Goal: Information Seeking & Learning: Check status

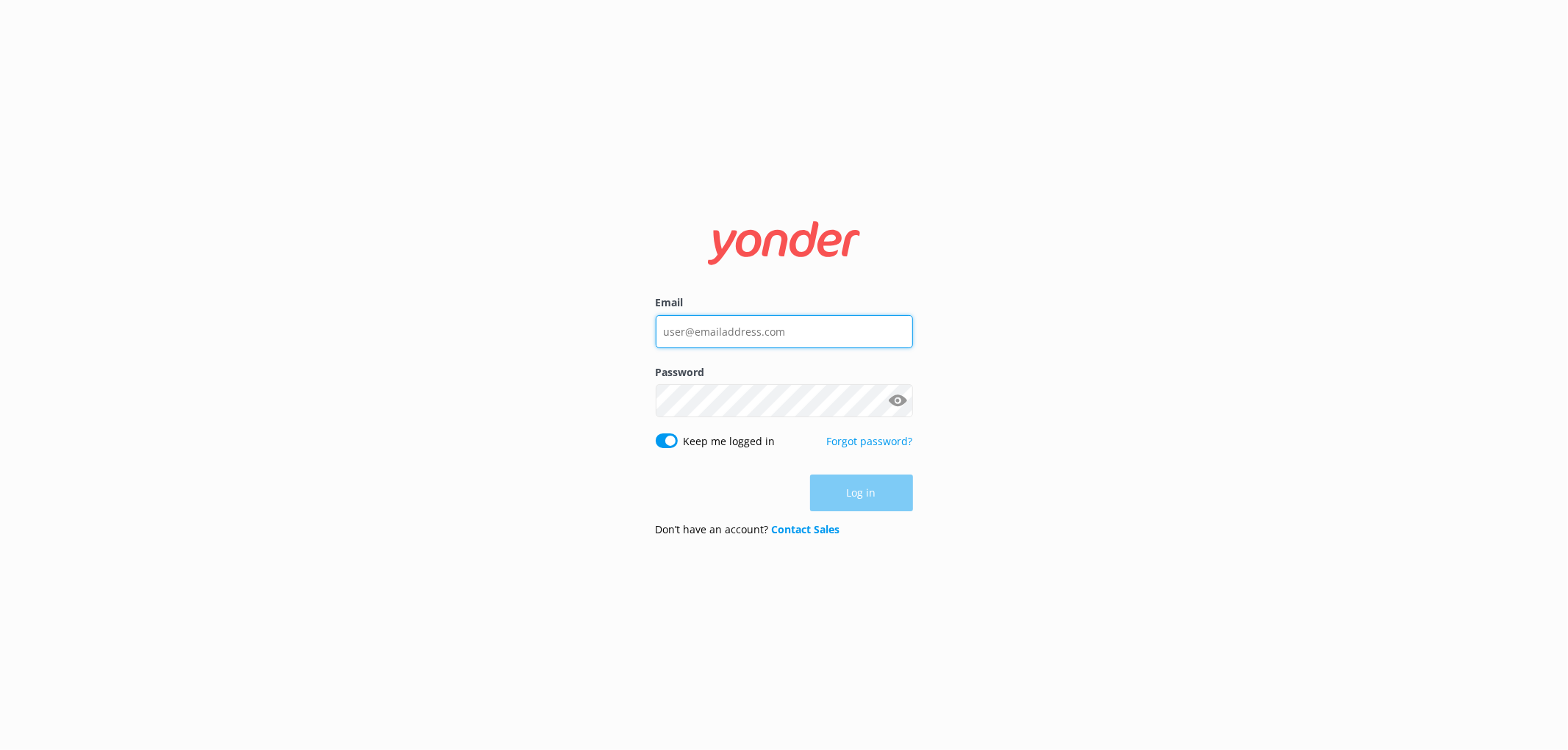
type input "[EMAIL_ADDRESS][DOMAIN_NAME]"
click at [864, 494] on div "Log in" at bounding box center [784, 493] width 258 height 36
click at [864, 494] on button "Log in" at bounding box center [861, 493] width 103 height 36
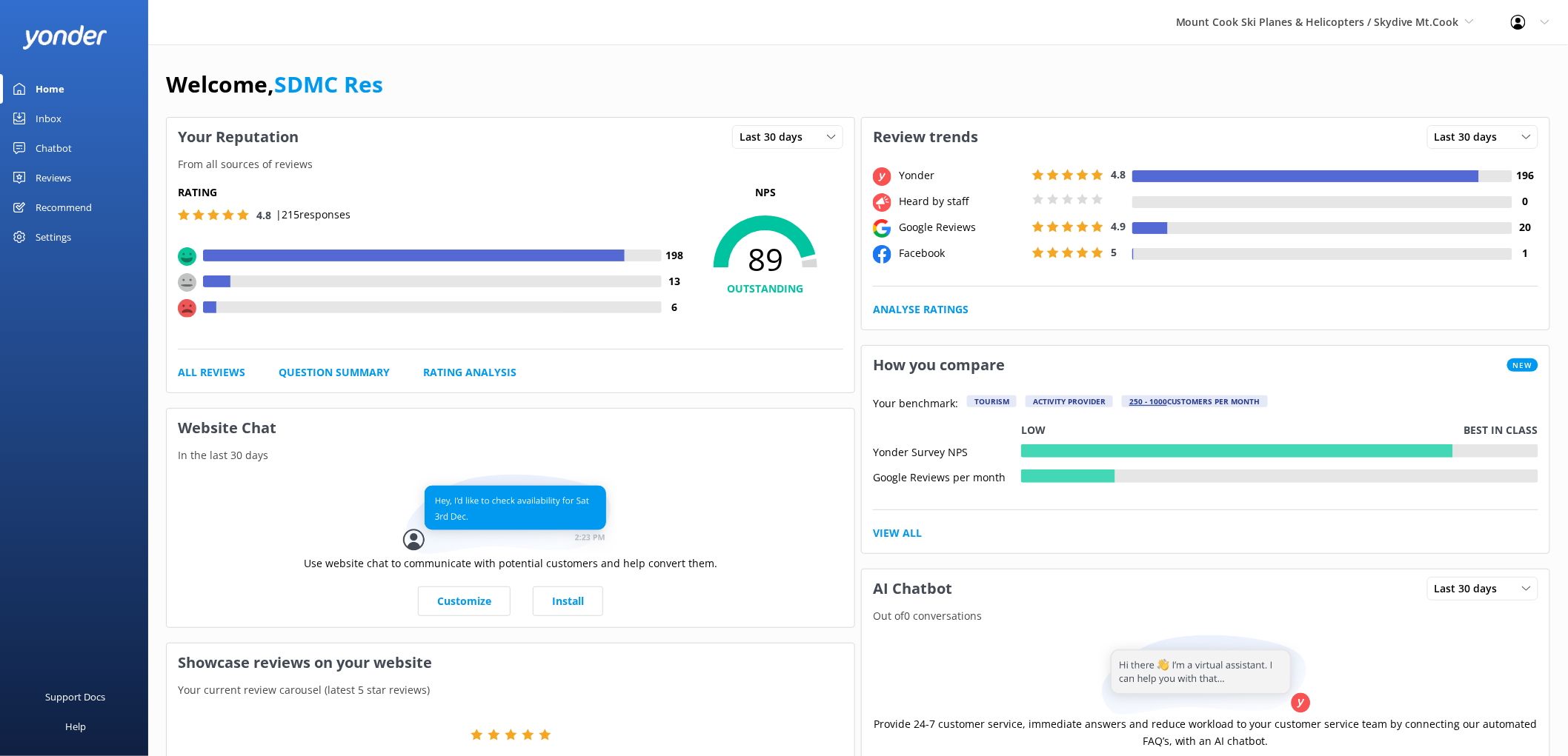
click at [54, 172] on div "Reviews" at bounding box center [53, 178] width 36 height 29
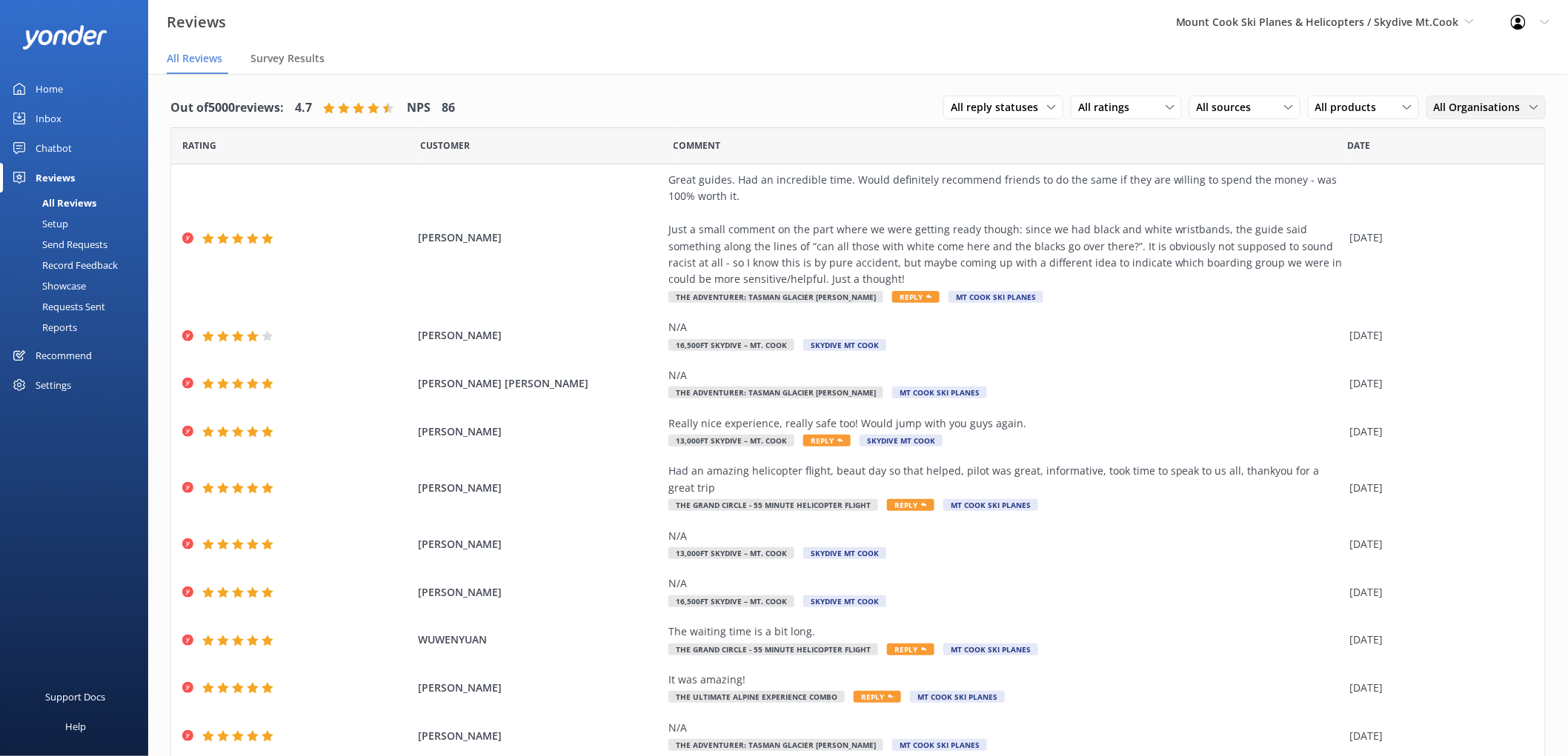
click at [1520, 113] on div "All Organisations" at bounding box center [1486, 107] width 112 height 17
click at [1473, 167] on div "Skydive Mt Cook" at bounding box center [1470, 168] width 70 height 15
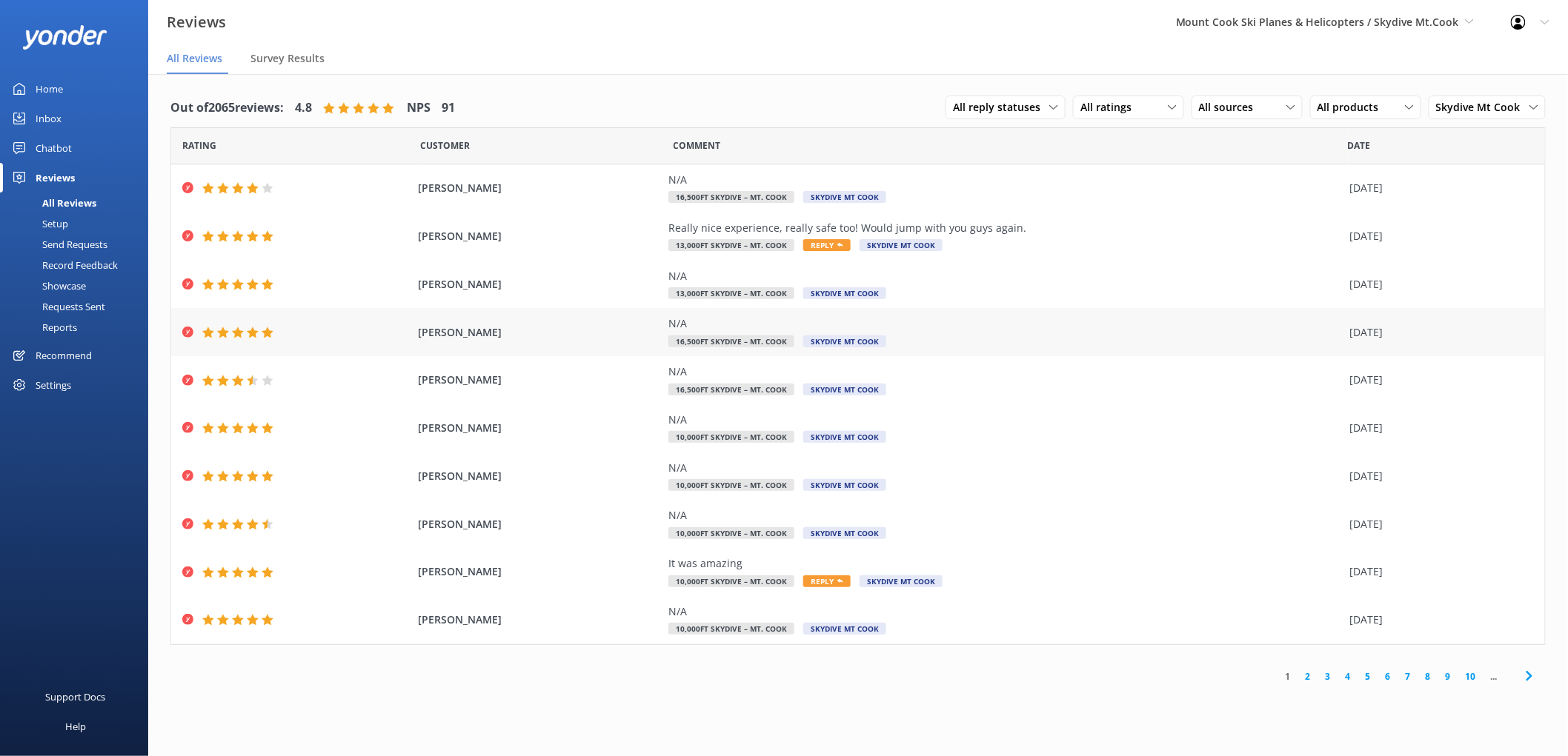
scroll to position [29, 0]
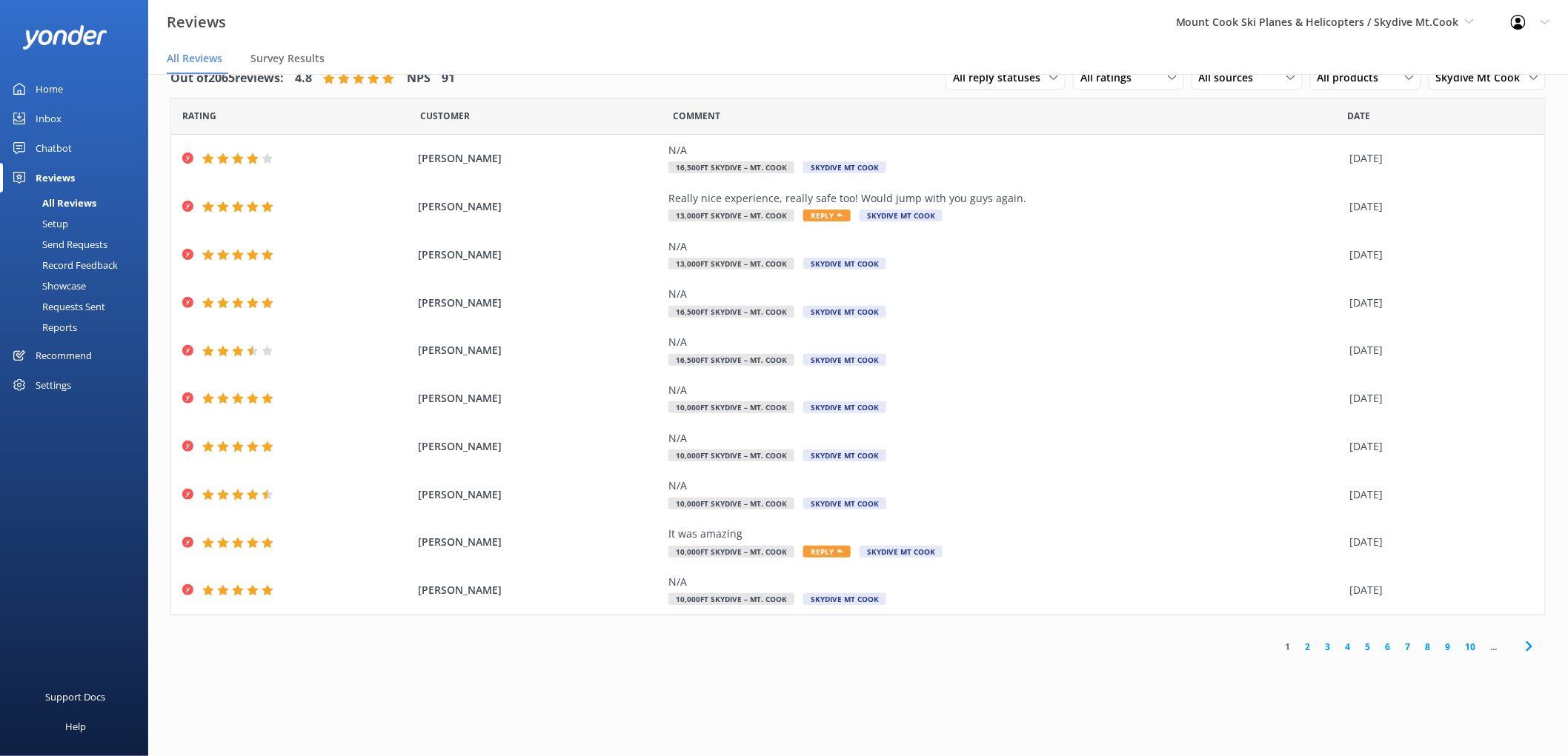
click at [1309, 650] on link "2" at bounding box center [1308, 646] width 20 height 14
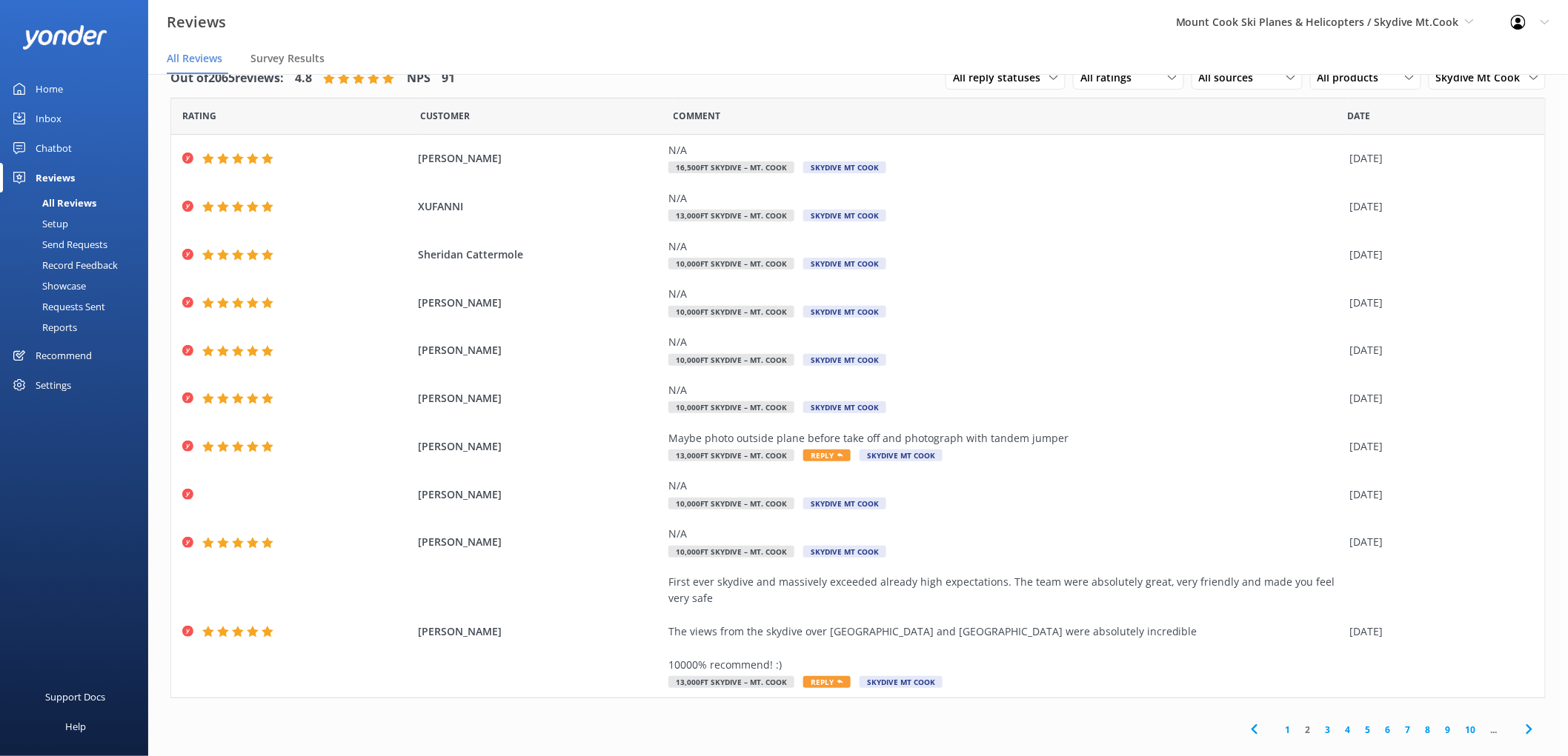
click at [1318, 729] on link "3" at bounding box center [1328, 729] width 20 height 14
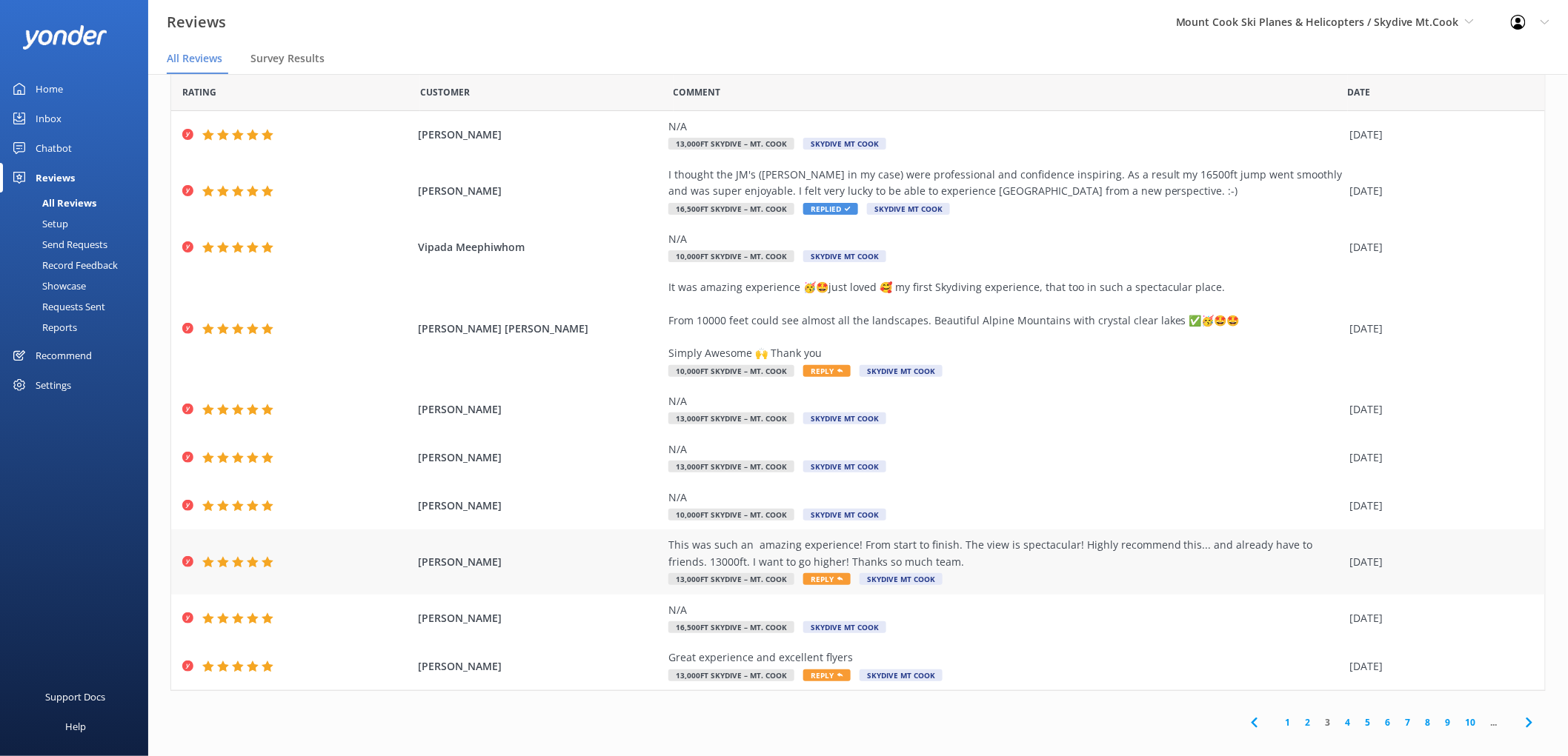
scroll to position [36, 0]
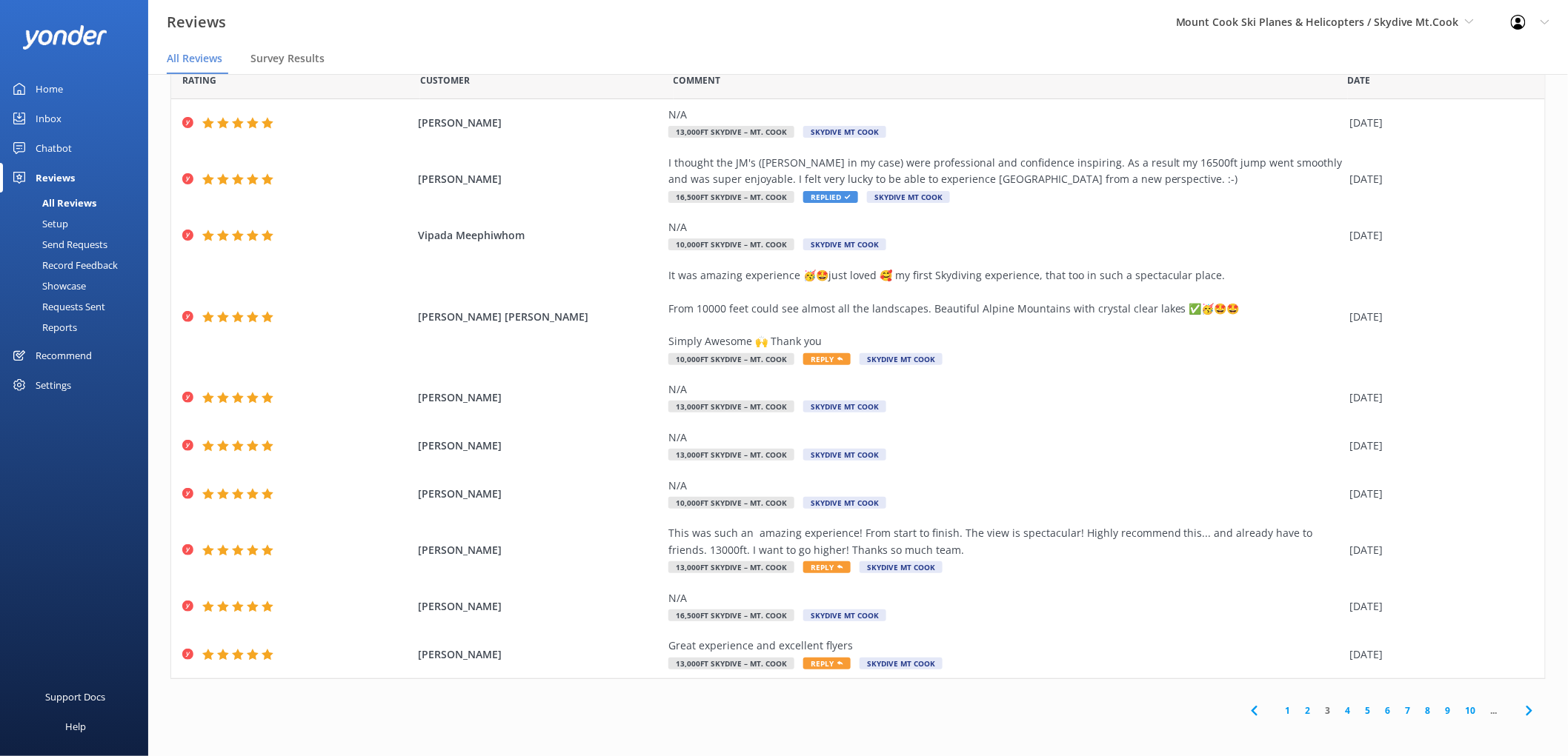
click at [1338, 711] on link "4" at bounding box center [1349, 710] width 20 height 14
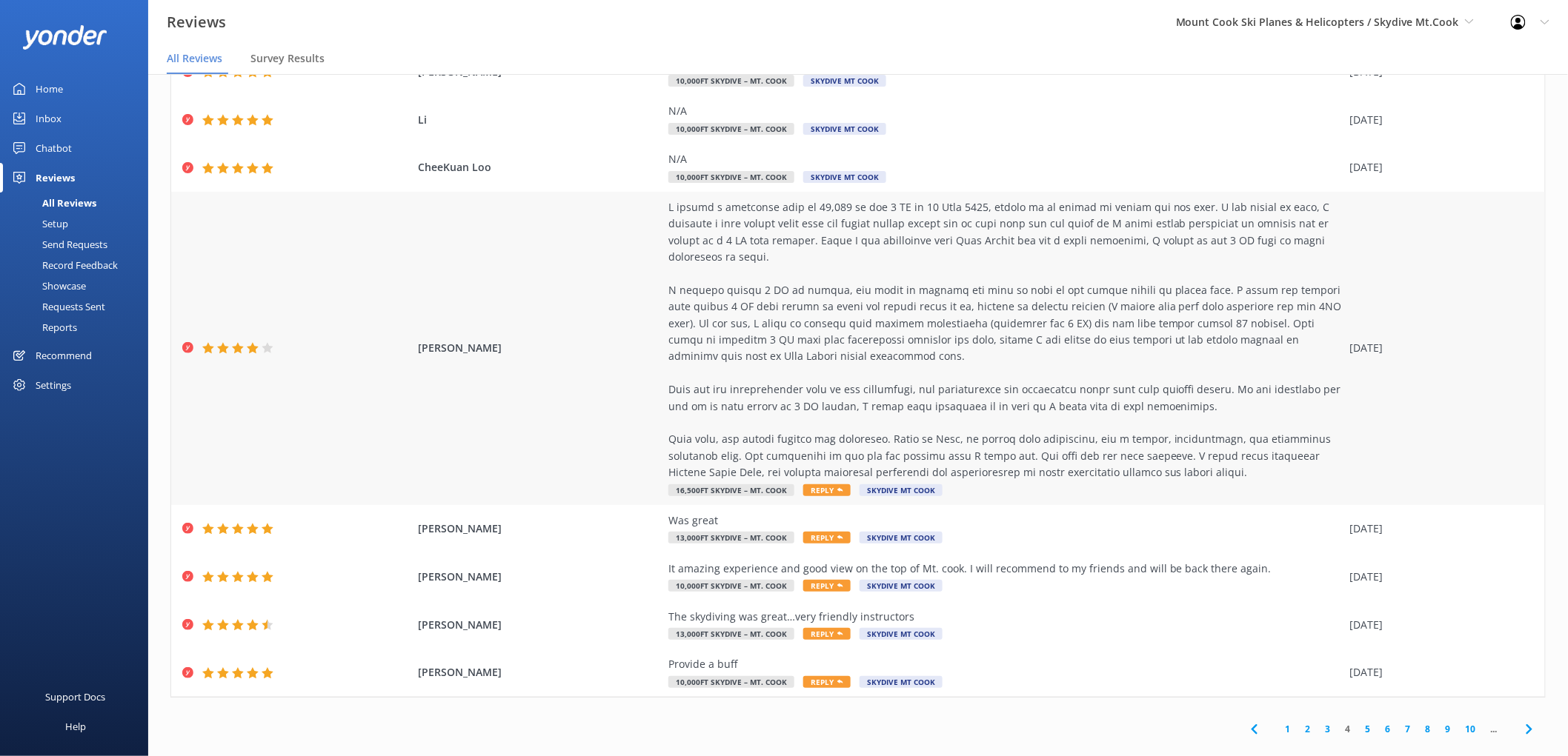
scroll to position [202, 0]
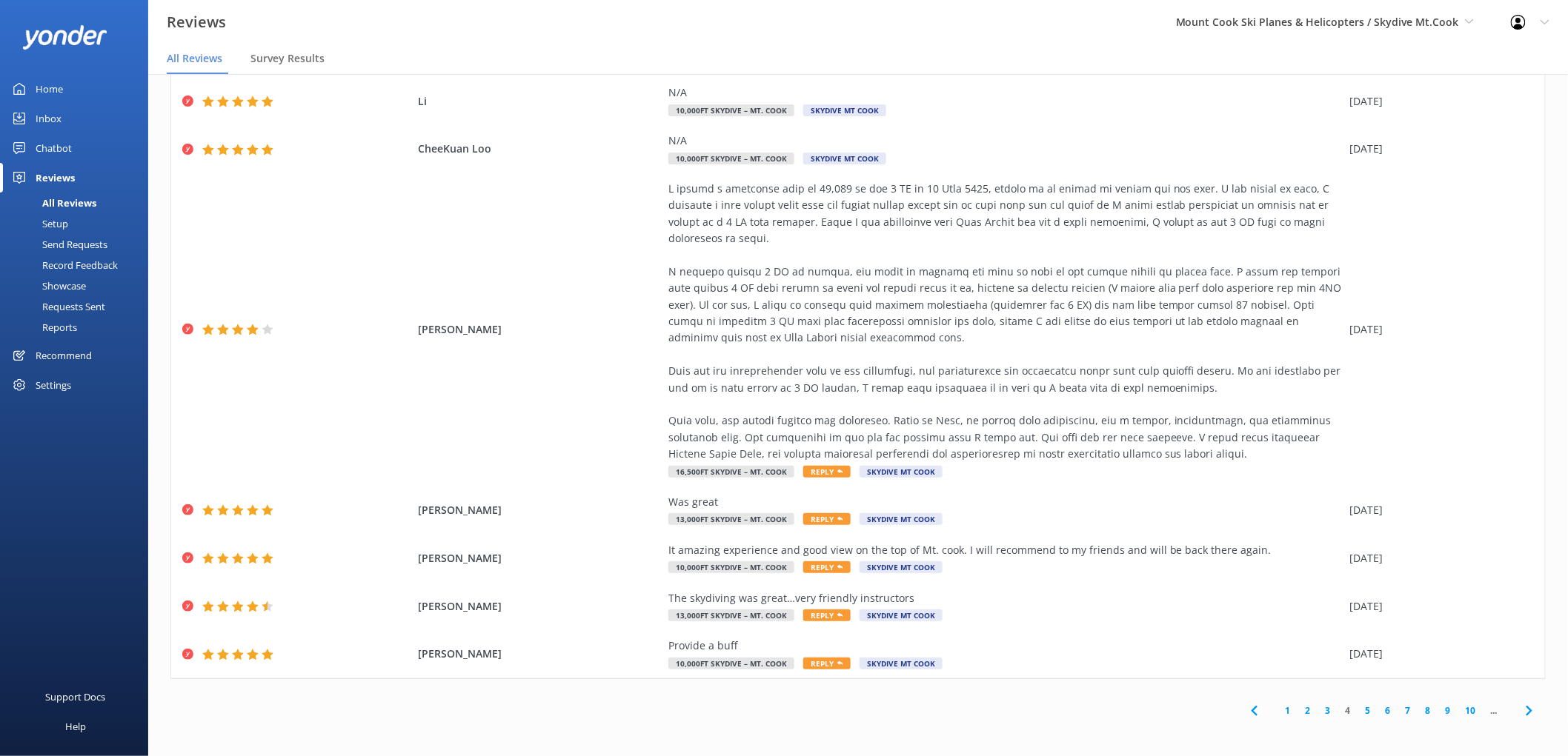
click at [1359, 709] on link "5" at bounding box center [1369, 710] width 20 height 14
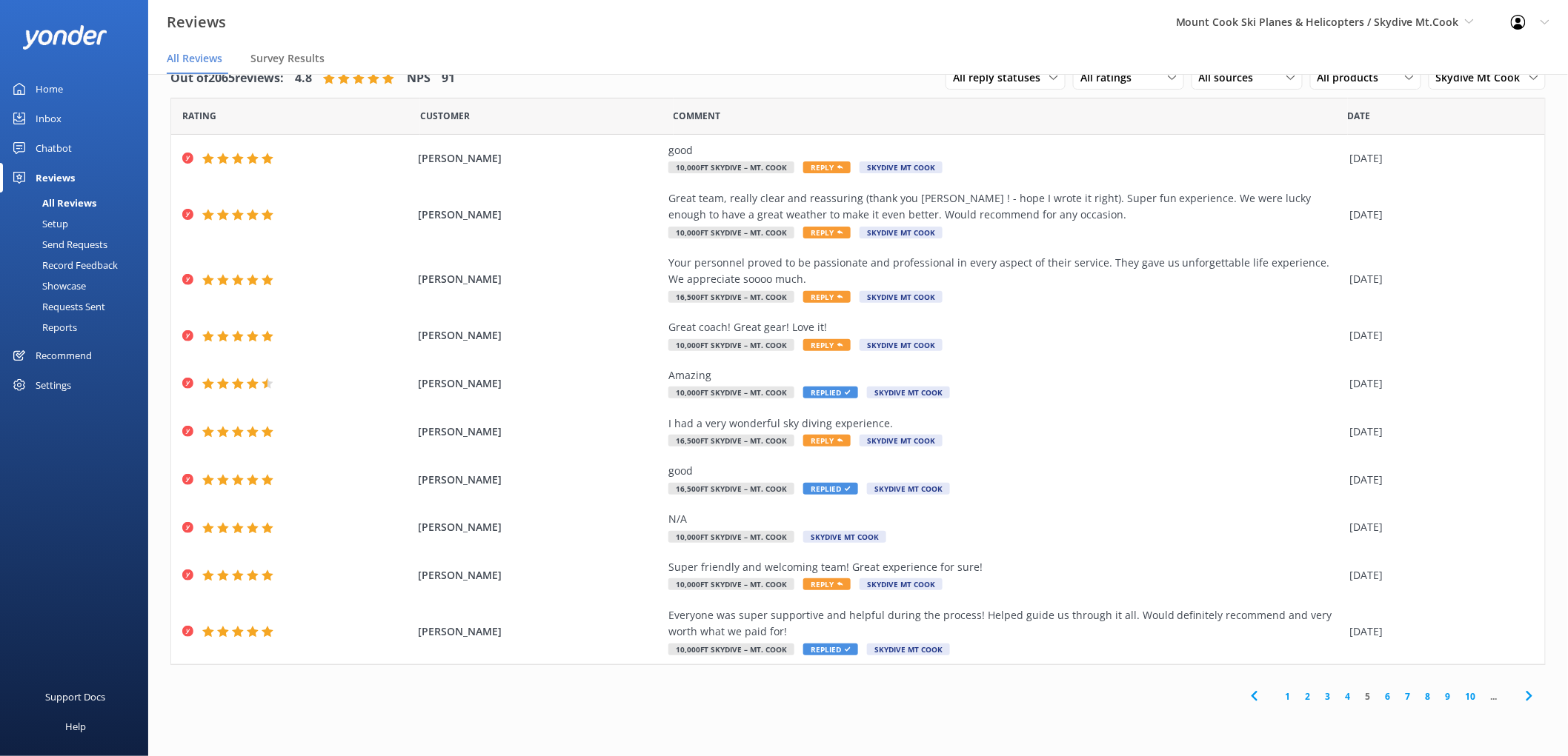
click at [1384, 697] on link "6" at bounding box center [1389, 696] width 20 height 14
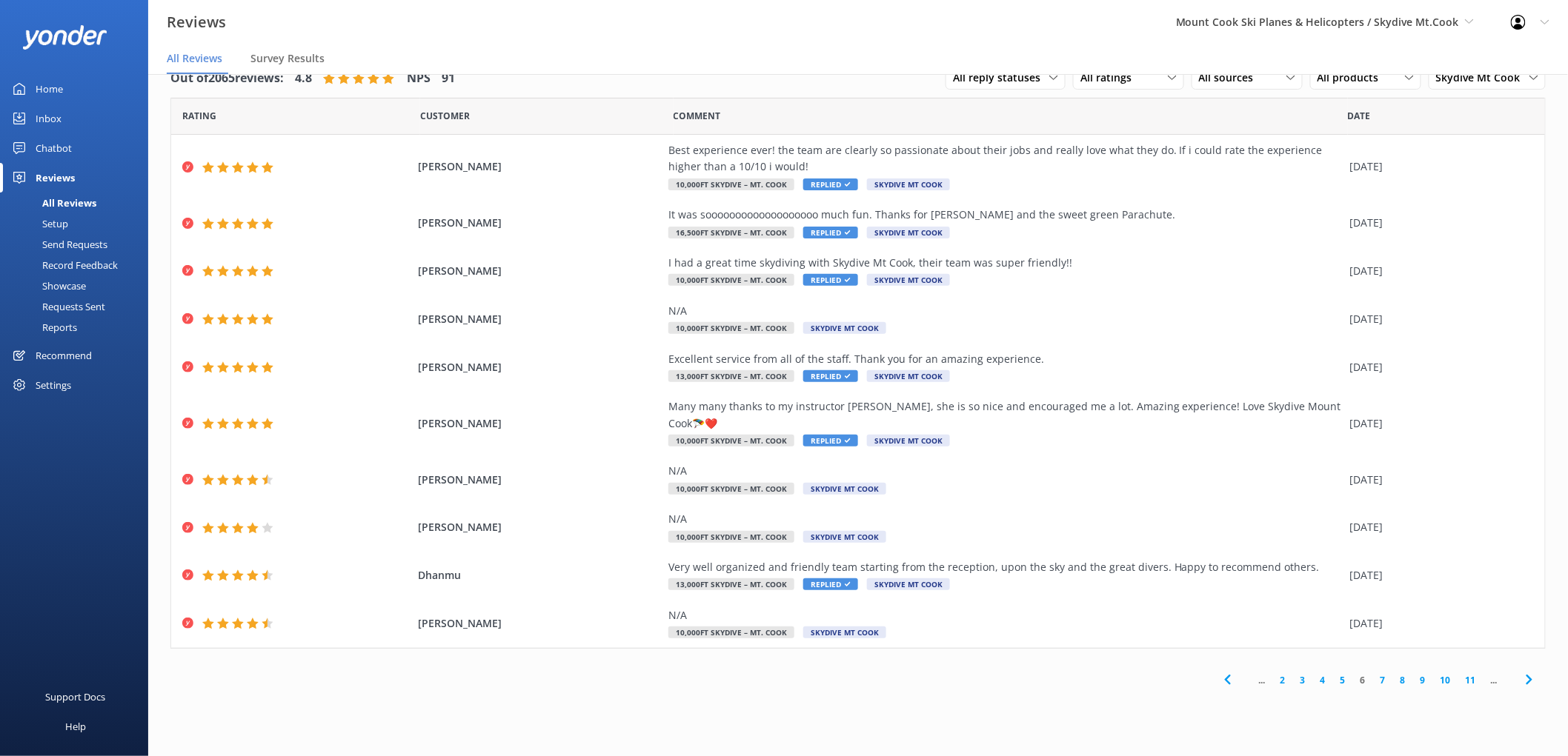
click at [1383, 673] on link "7" at bounding box center [1383, 680] width 20 height 14
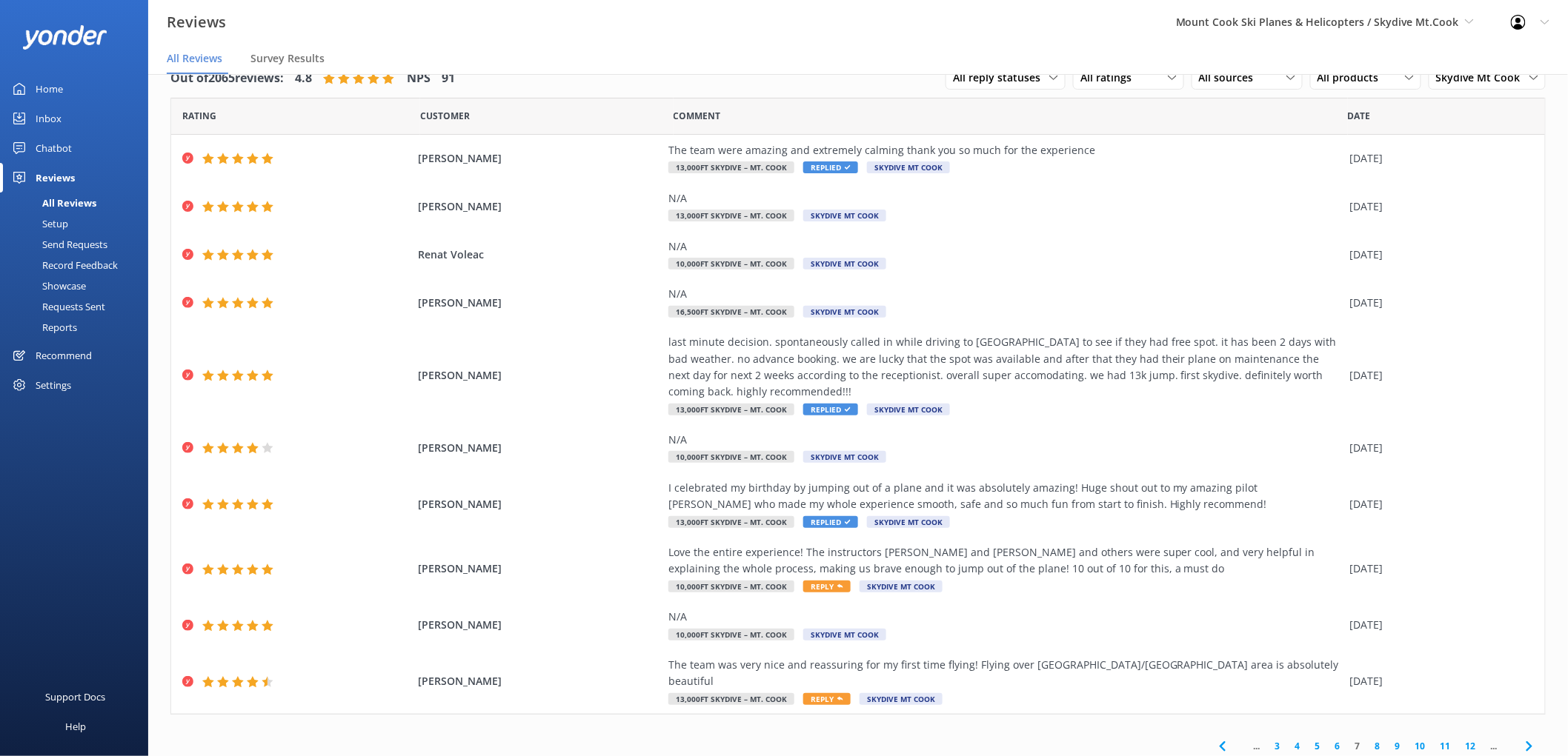
click at [1369, 739] on link "8" at bounding box center [1378, 746] width 20 height 14
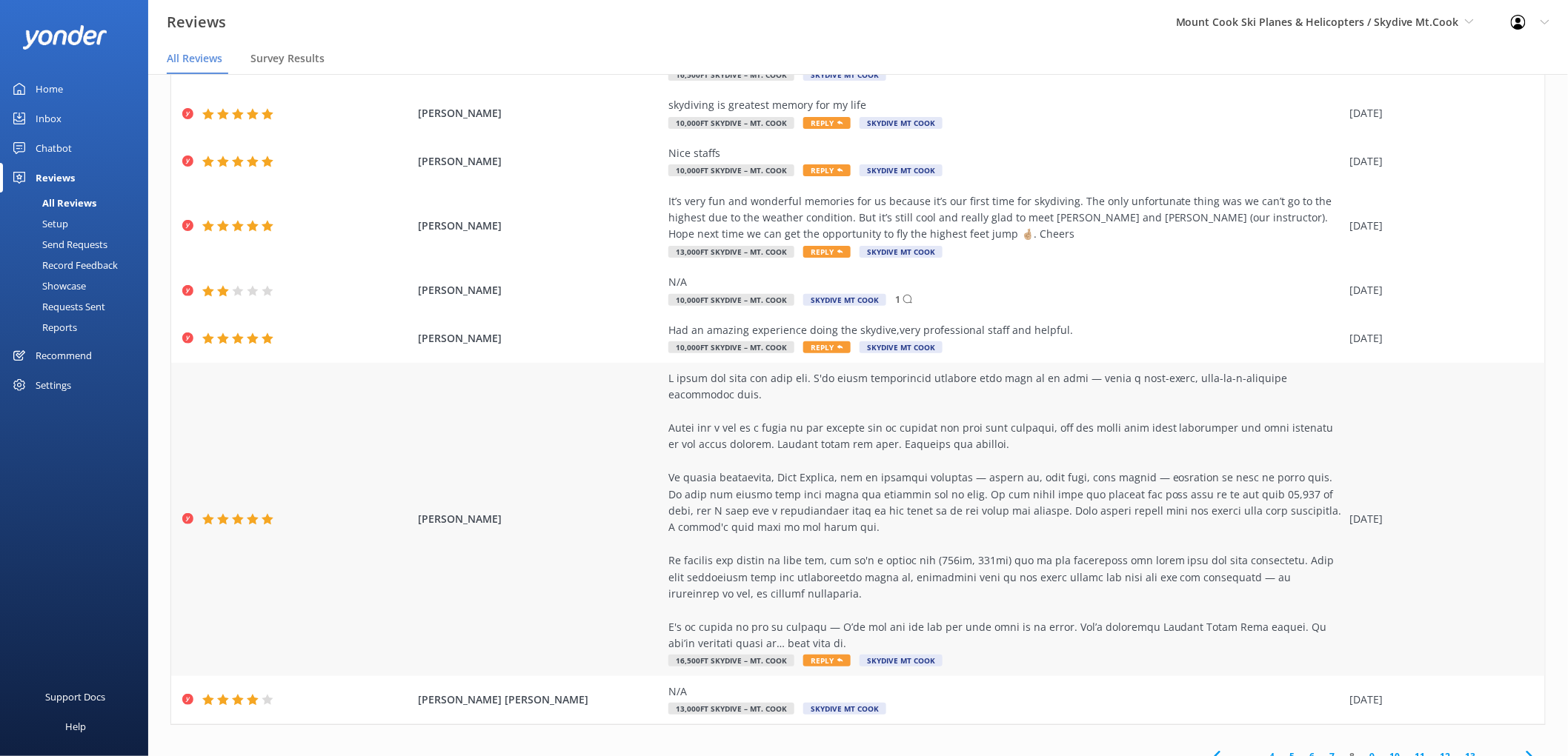
scroll to position [29, 0]
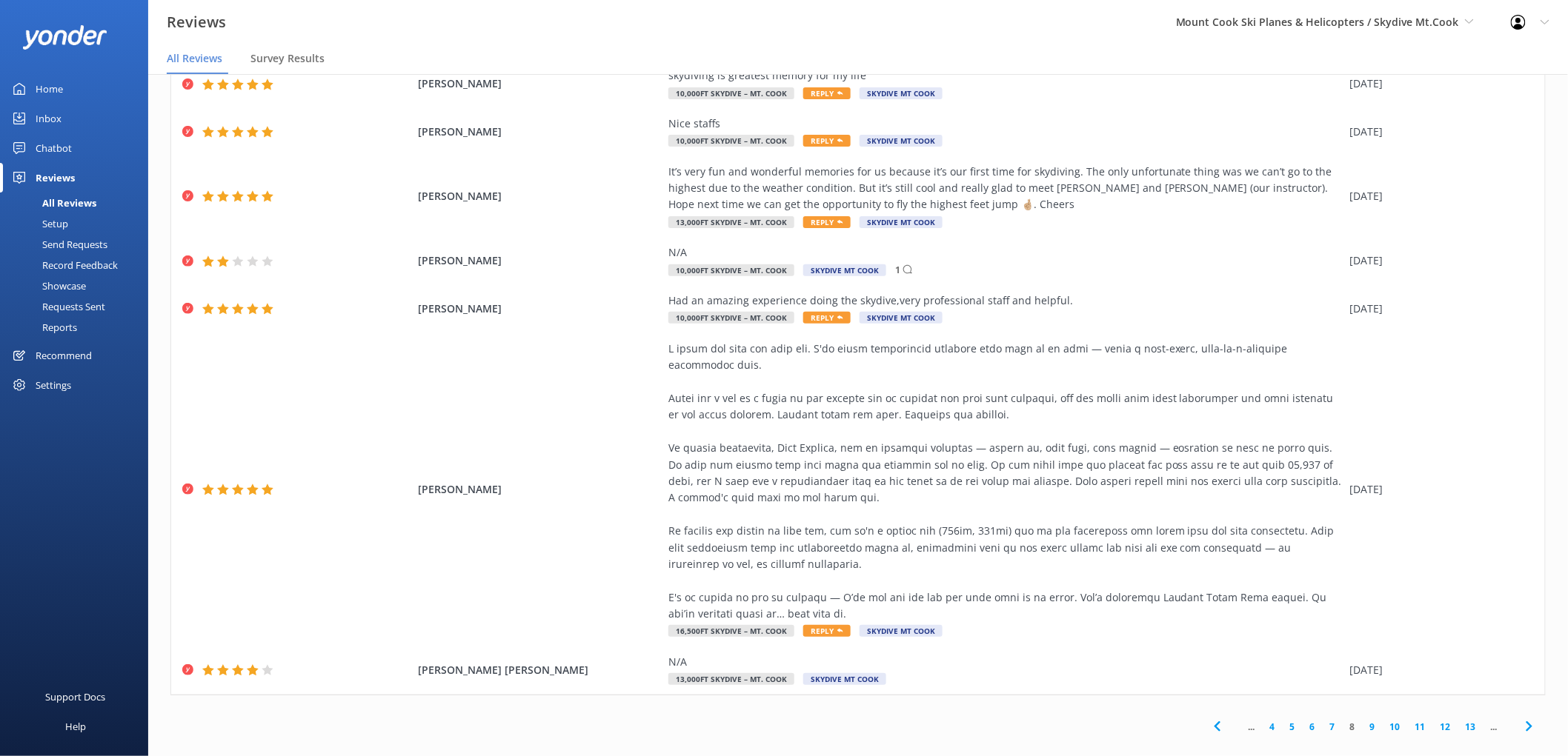
click at [1363, 720] on link "9" at bounding box center [1373, 727] width 20 height 14
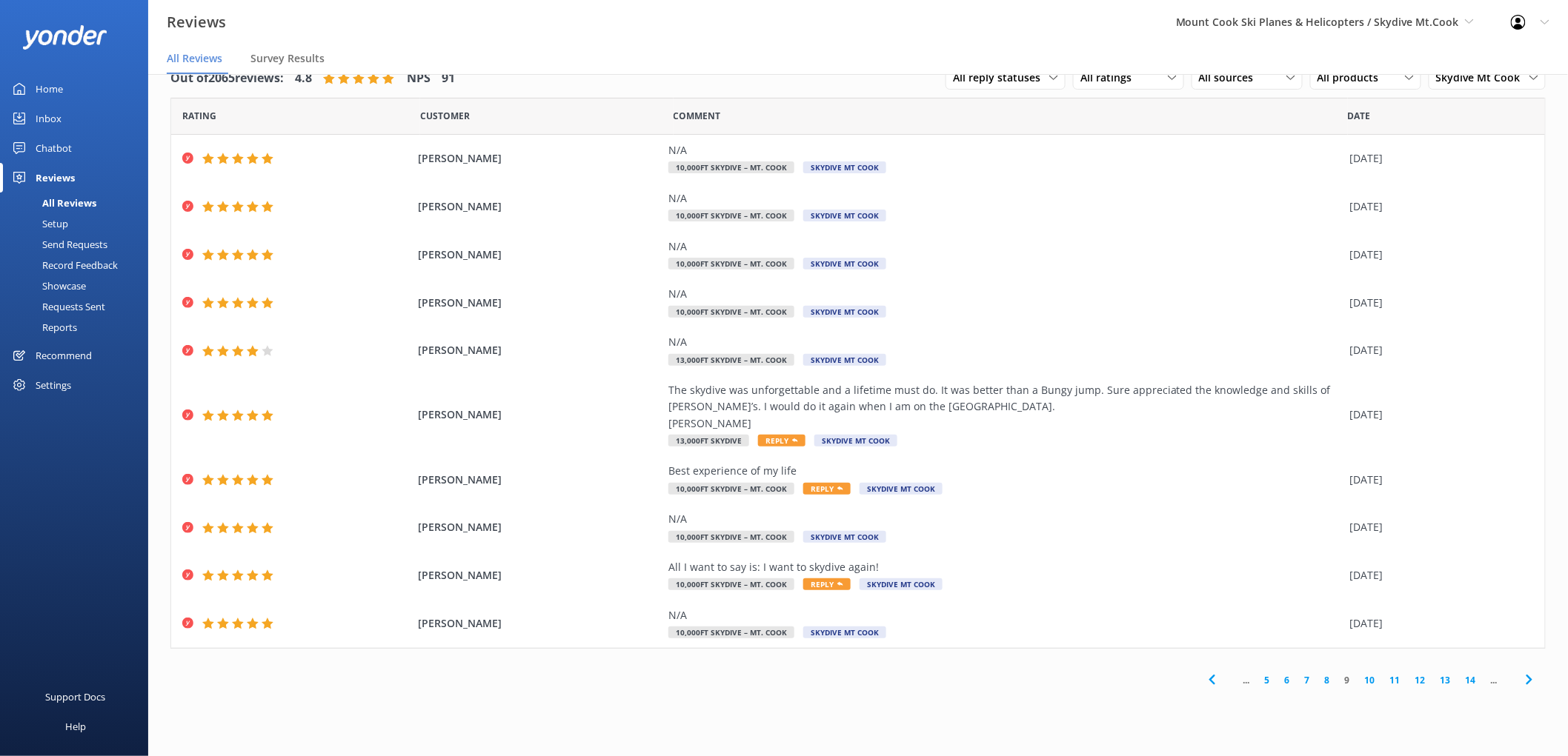
click at [1335, 677] on link "8" at bounding box center [1327, 680] width 20 height 14
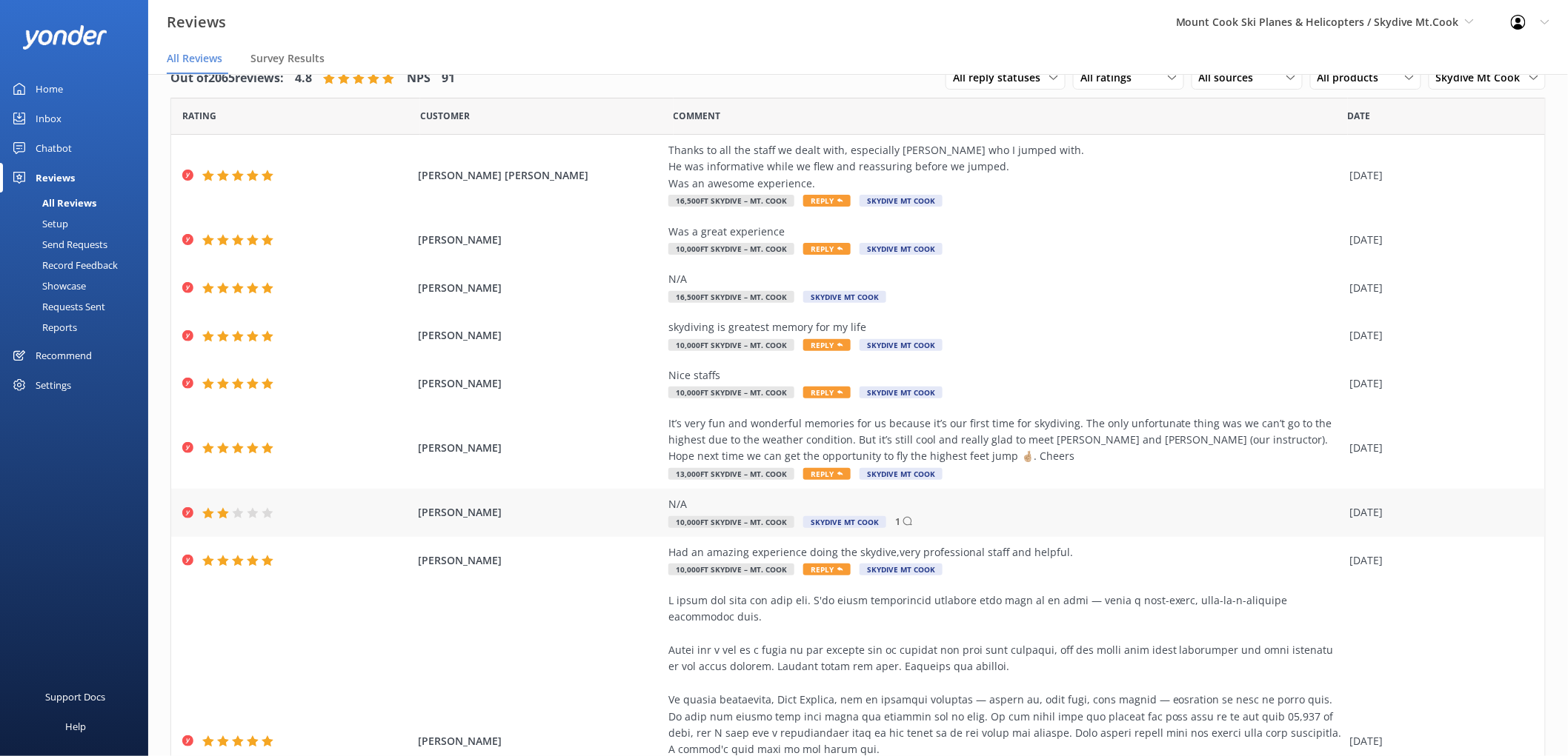
click at [903, 523] on use at bounding box center [908, 521] width 9 height 9
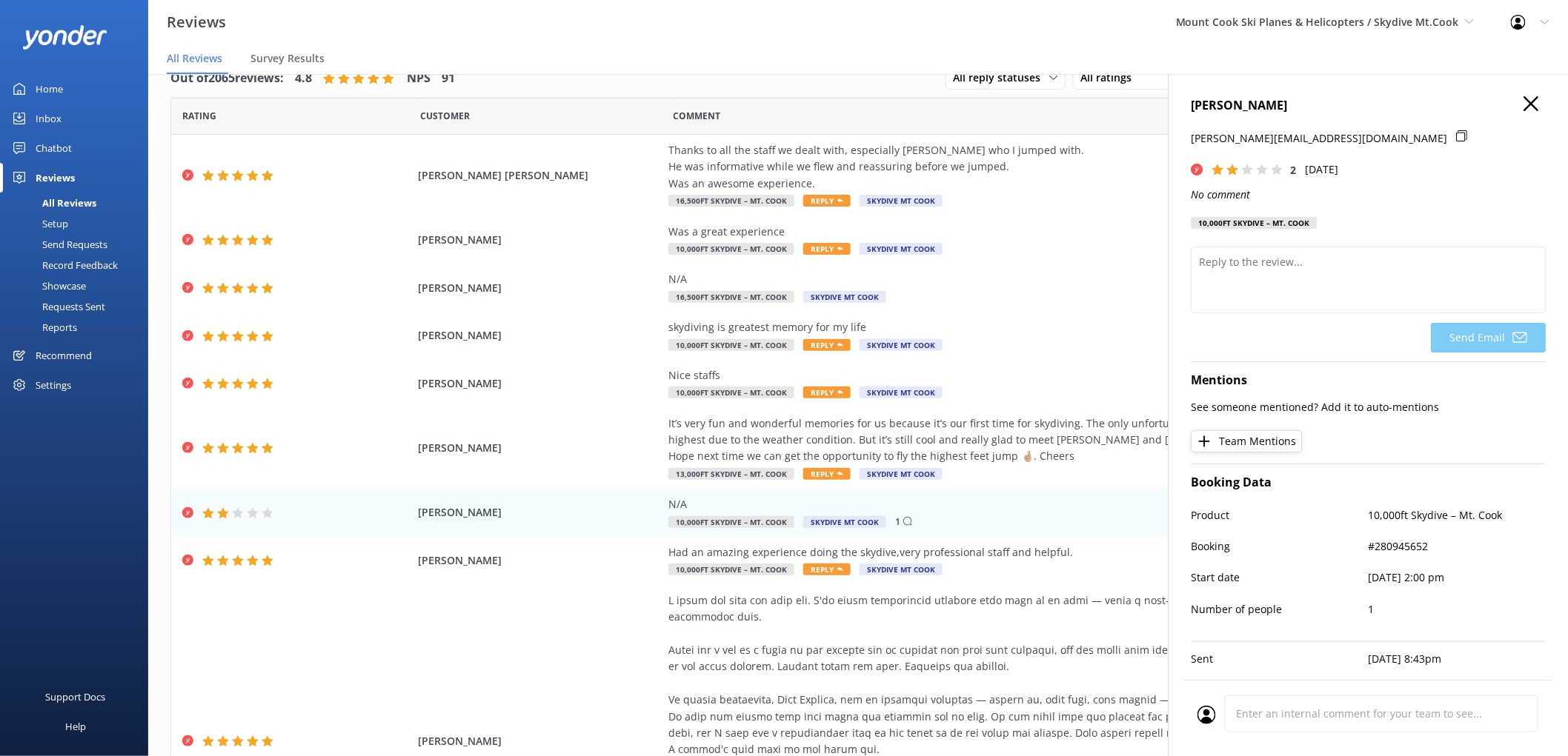
click at [53, 22] on div at bounding box center [73, 37] width 104 height 44
